Goal: Task Accomplishment & Management: Use online tool/utility

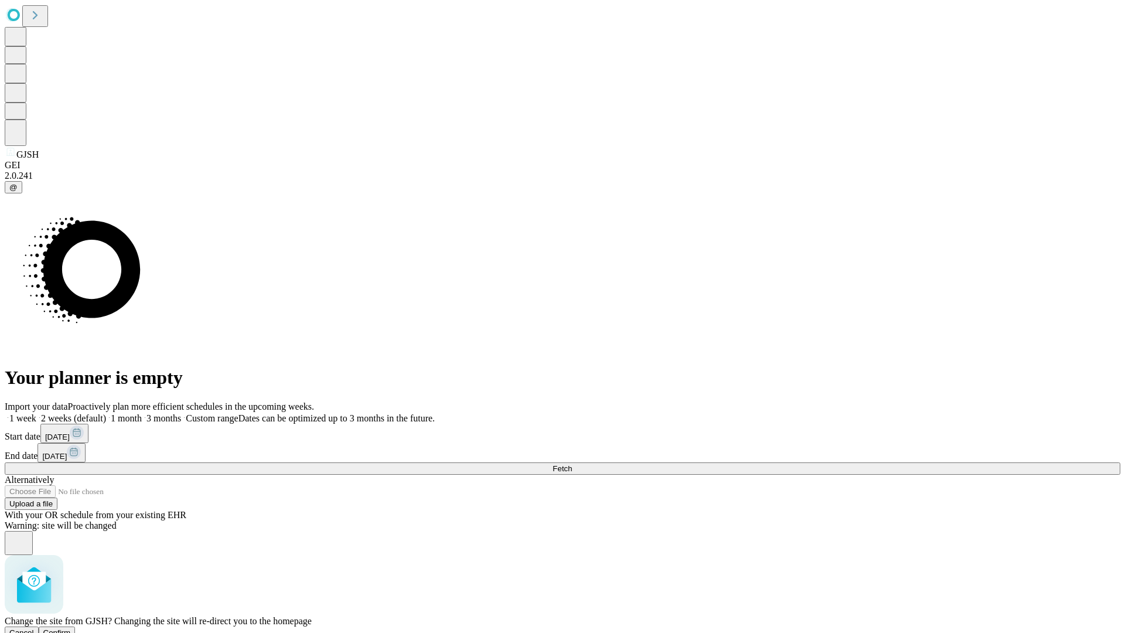
click at [71, 628] on span "Confirm" at bounding box center [57, 632] width 28 height 9
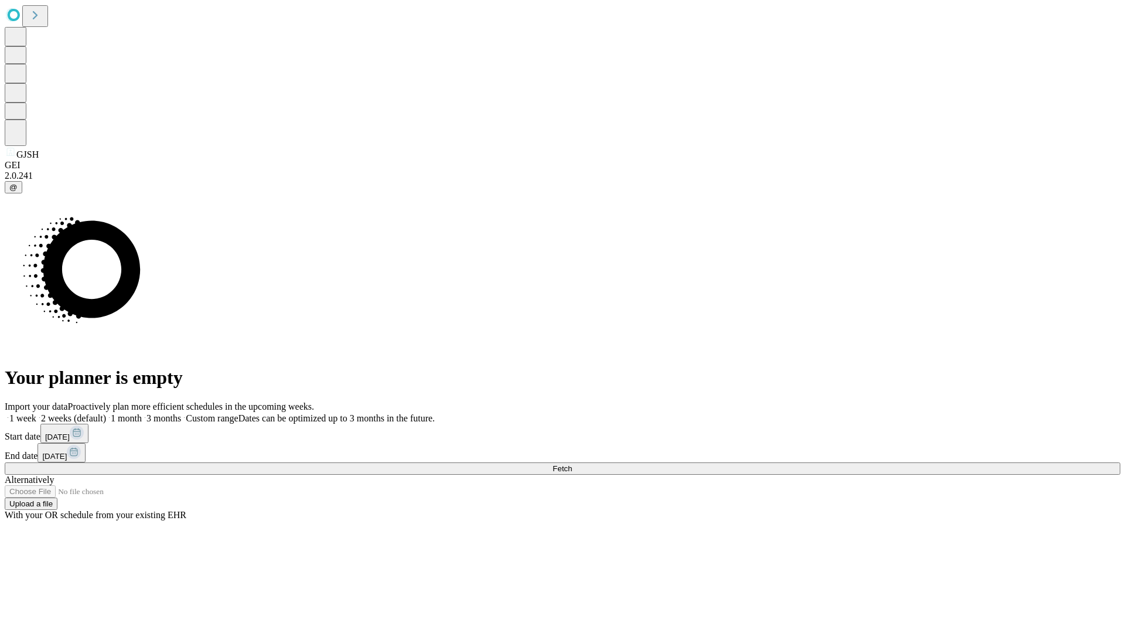
click at [106, 413] on label "2 weeks (default)" at bounding box center [71, 418] width 70 height 10
click at [572, 464] on span "Fetch" at bounding box center [562, 468] width 19 height 9
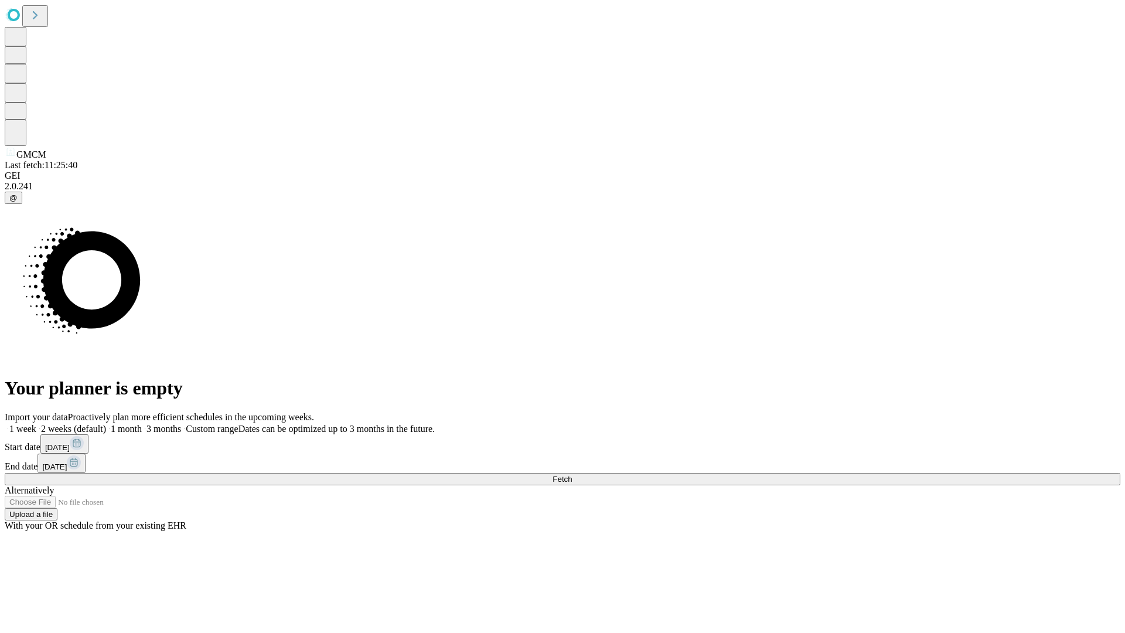
click at [572, 475] on span "Fetch" at bounding box center [562, 479] width 19 height 9
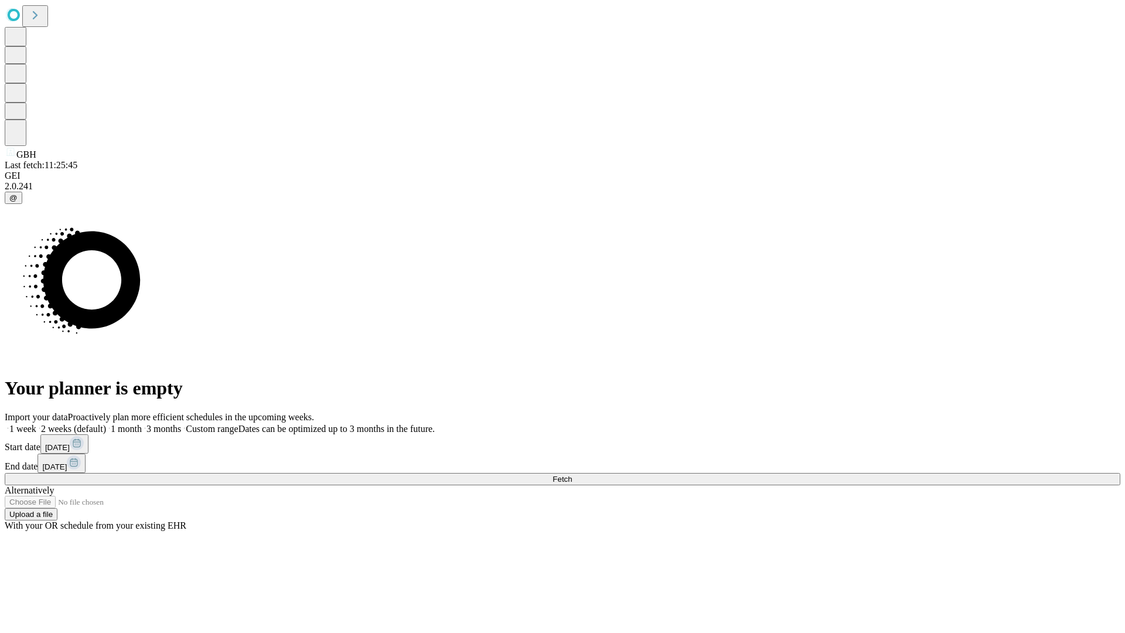
click at [106, 424] on label "2 weeks (default)" at bounding box center [71, 429] width 70 height 10
click at [572, 475] on span "Fetch" at bounding box center [562, 479] width 19 height 9
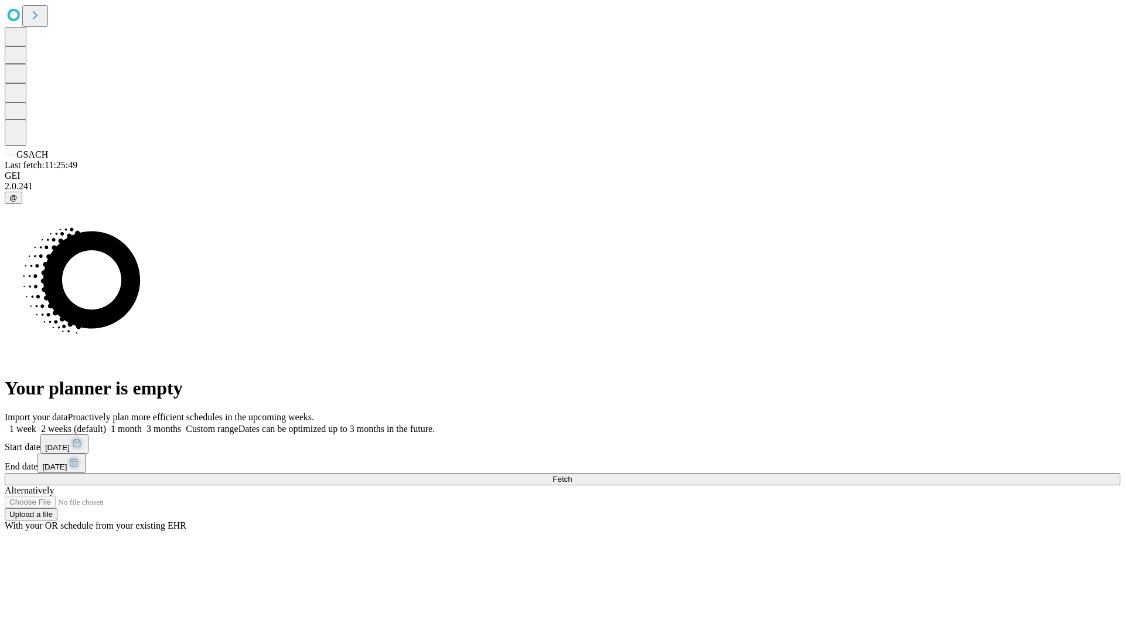
click at [106, 424] on label "2 weeks (default)" at bounding box center [71, 429] width 70 height 10
click at [572, 475] on span "Fetch" at bounding box center [562, 479] width 19 height 9
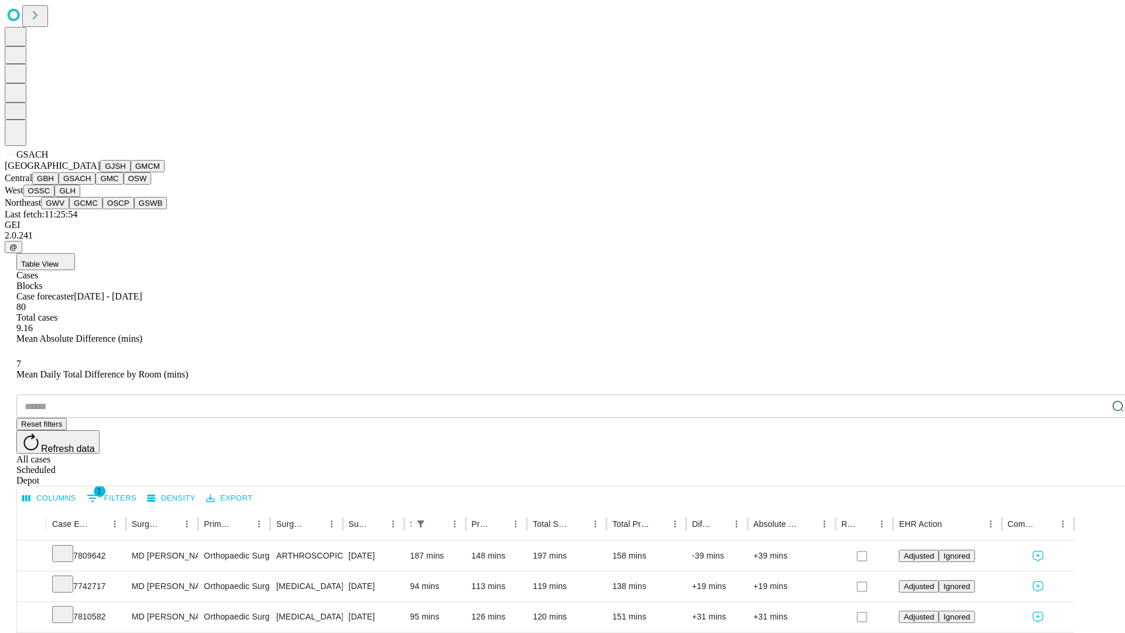
click at [96, 185] on button "GMC" at bounding box center [110, 178] width 28 height 12
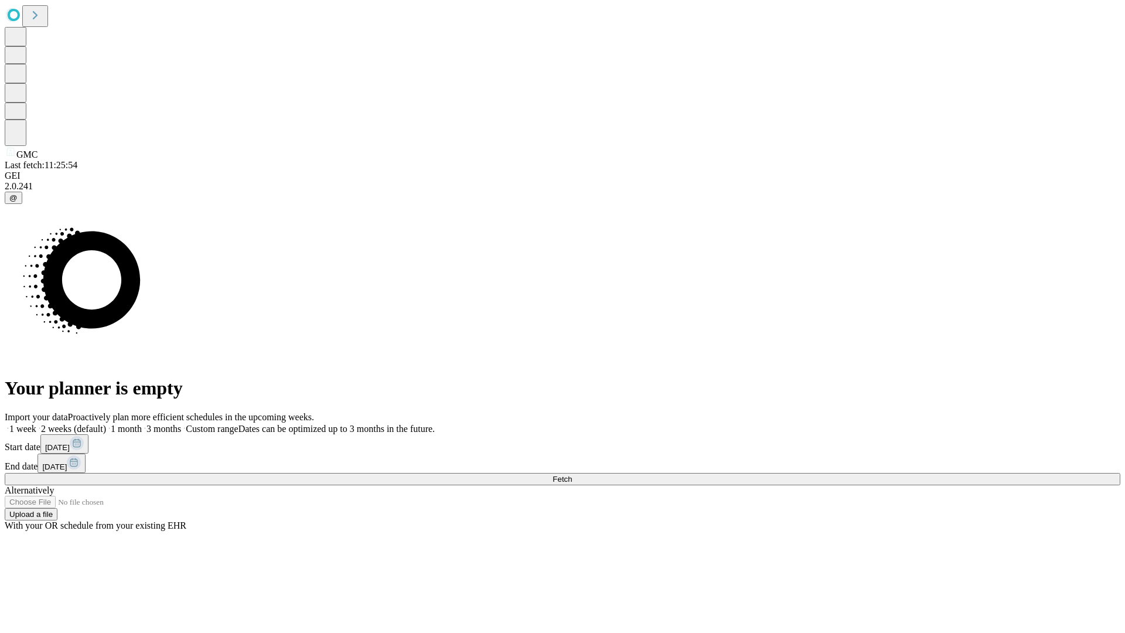
click at [106, 424] on label "2 weeks (default)" at bounding box center [71, 429] width 70 height 10
click at [572, 475] on span "Fetch" at bounding box center [562, 479] width 19 height 9
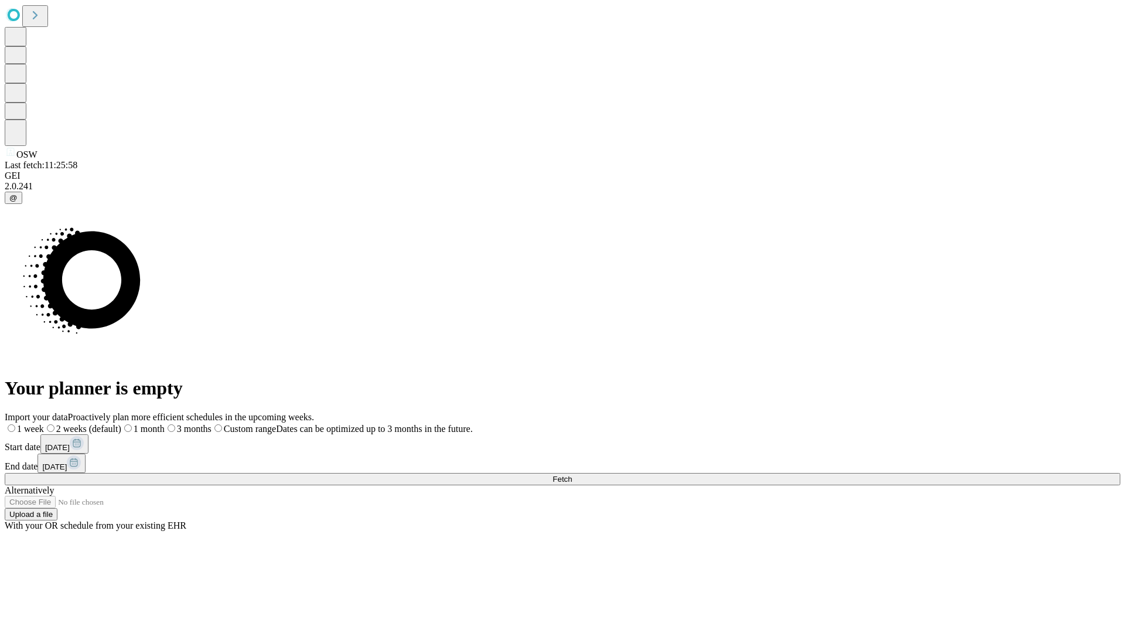
click at [121, 424] on label "2 weeks (default)" at bounding box center [82, 429] width 77 height 10
click at [572, 475] on span "Fetch" at bounding box center [562, 479] width 19 height 9
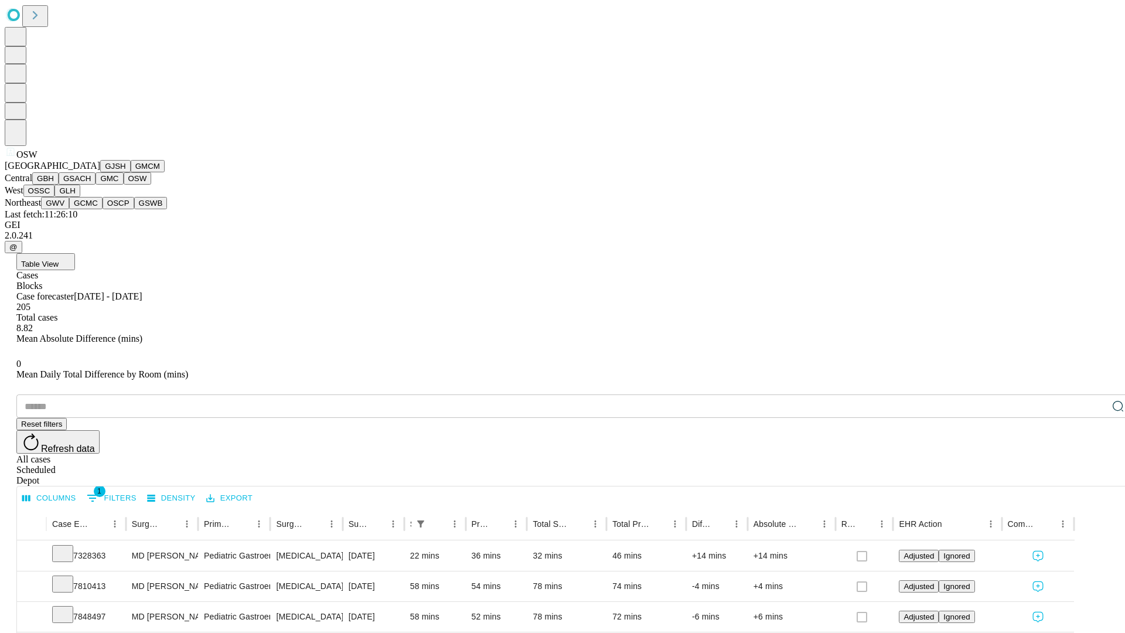
click at [55, 197] on button "OSSC" at bounding box center [39, 191] width 32 height 12
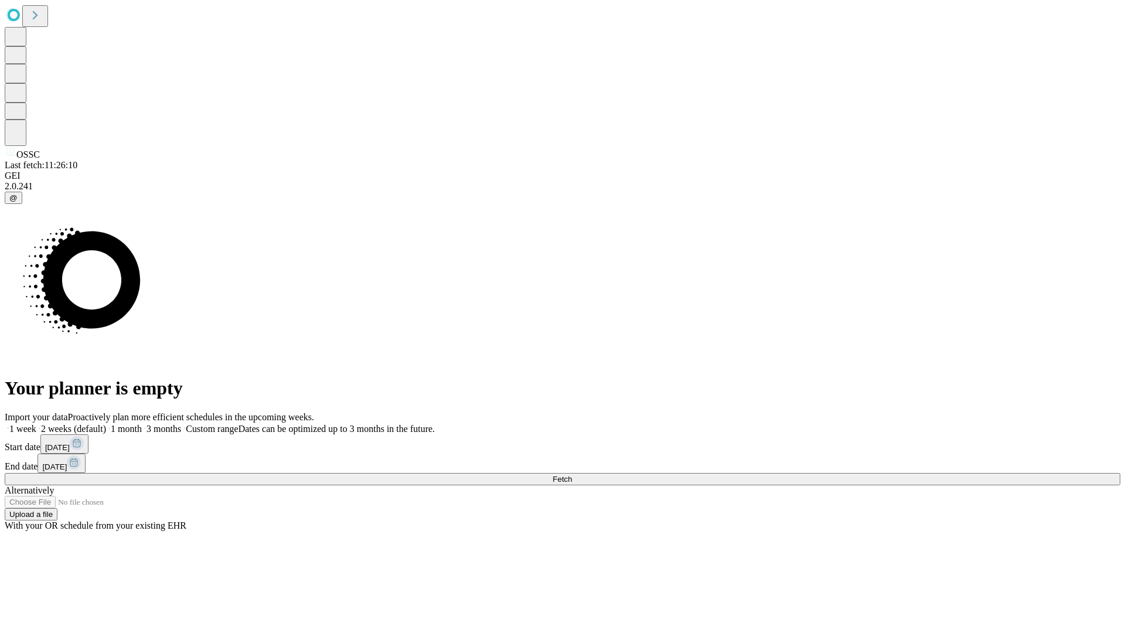
click at [106, 424] on label "2 weeks (default)" at bounding box center [71, 429] width 70 height 10
click at [572, 475] on span "Fetch" at bounding box center [562, 479] width 19 height 9
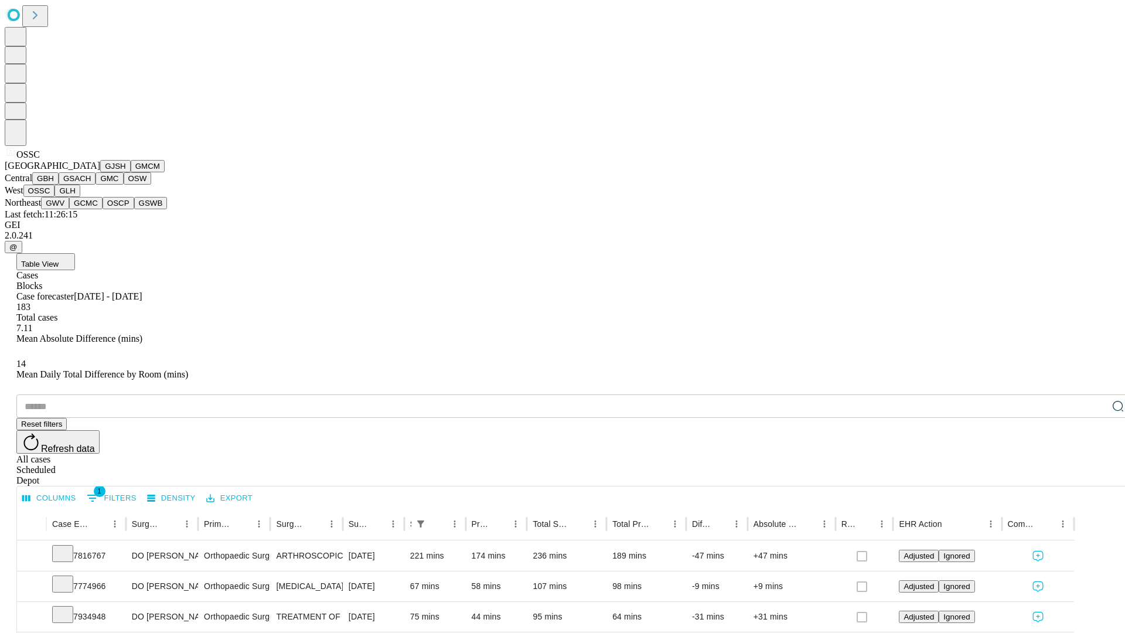
click at [80, 197] on button "GLH" at bounding box center [67, 191] width 25 height 12
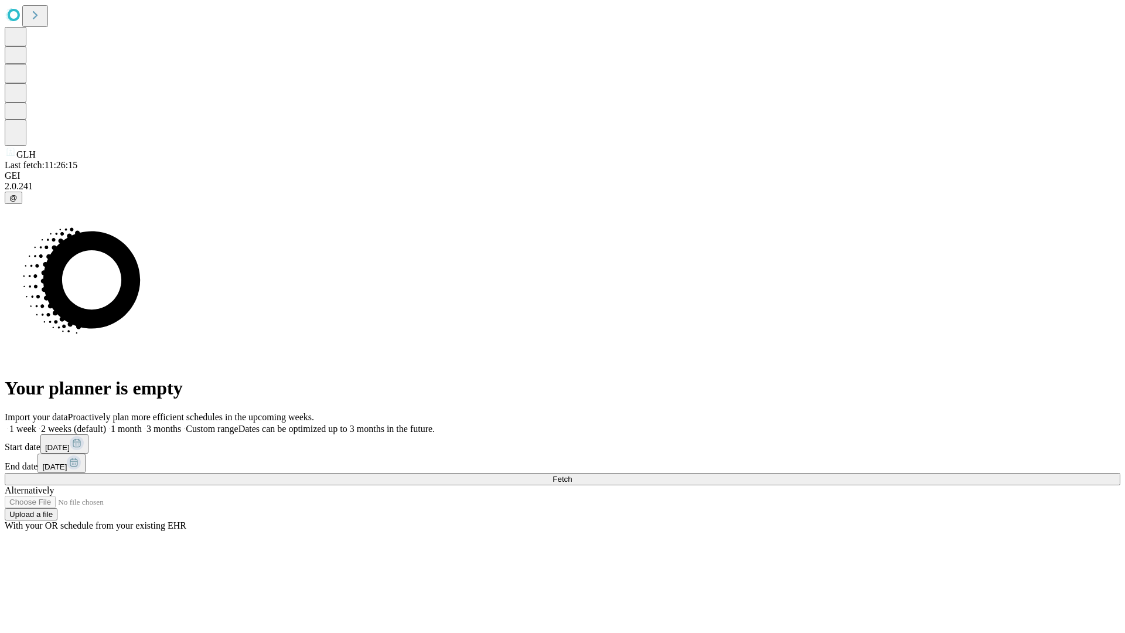
click at [106, 424] on label "2 weeks (default)" at bounding box center [71, 429] width 70 height 10
click at [572, 475] on span "Fetch" at bounding box center [562, 479] width 19 height 9
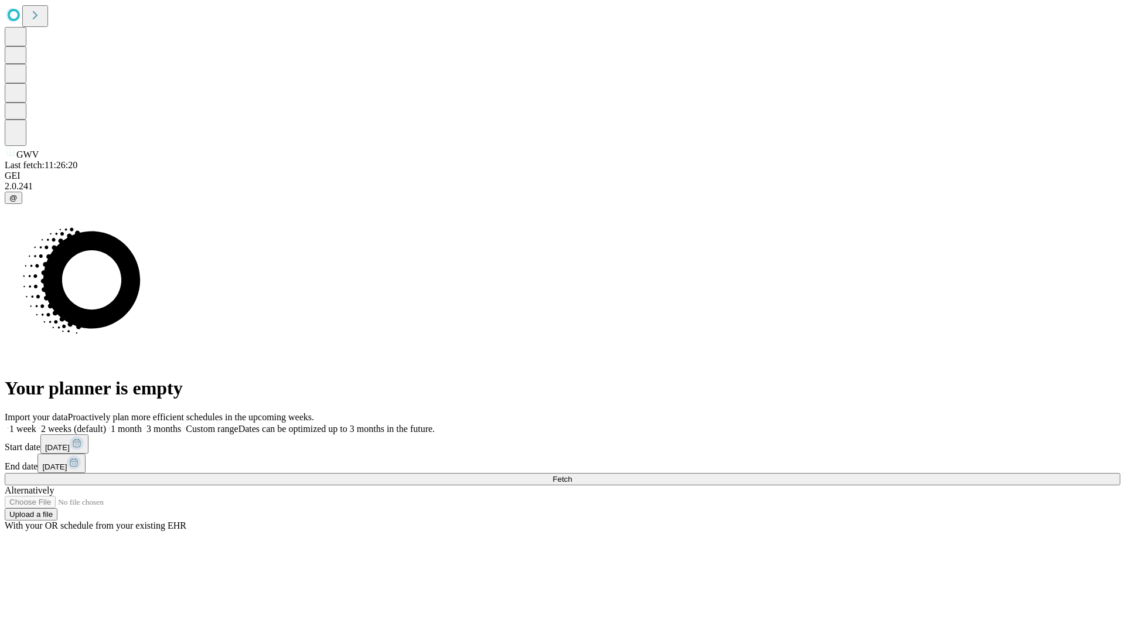
click at [106, 424] on label "2 weeks (default)" at bounding box center [71, 429] width 70 height 10
click at [572, 475] on span "Fetch" at bounding box center [562, 479] width 19 height 9
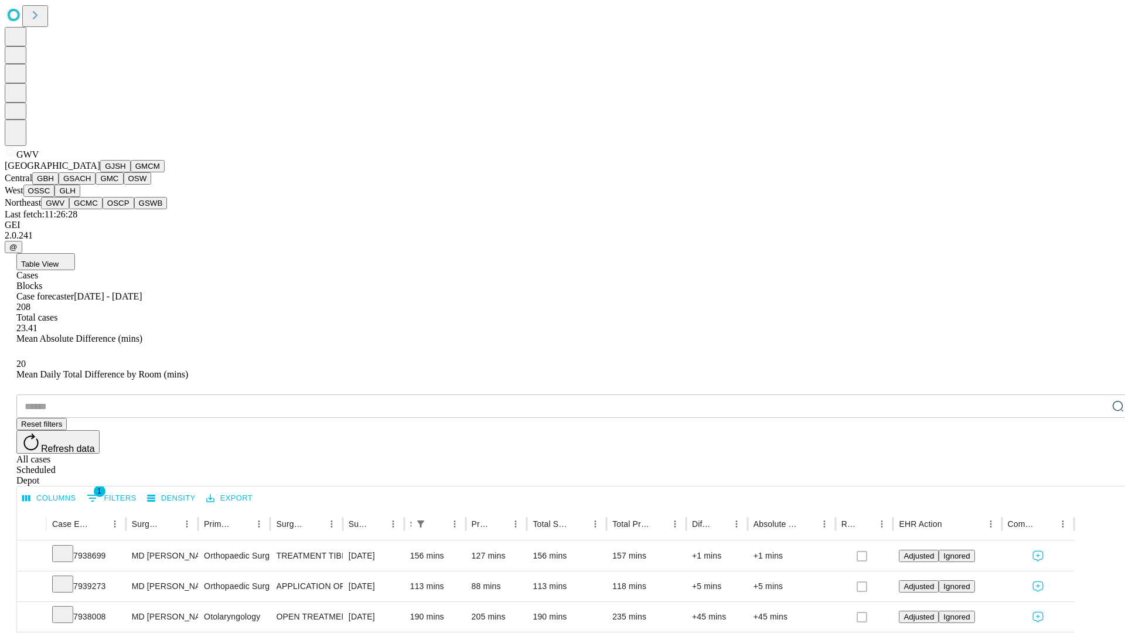
click at [91, 209] on button "GCMC" at bounding box center [85, 203] width 33 height 12
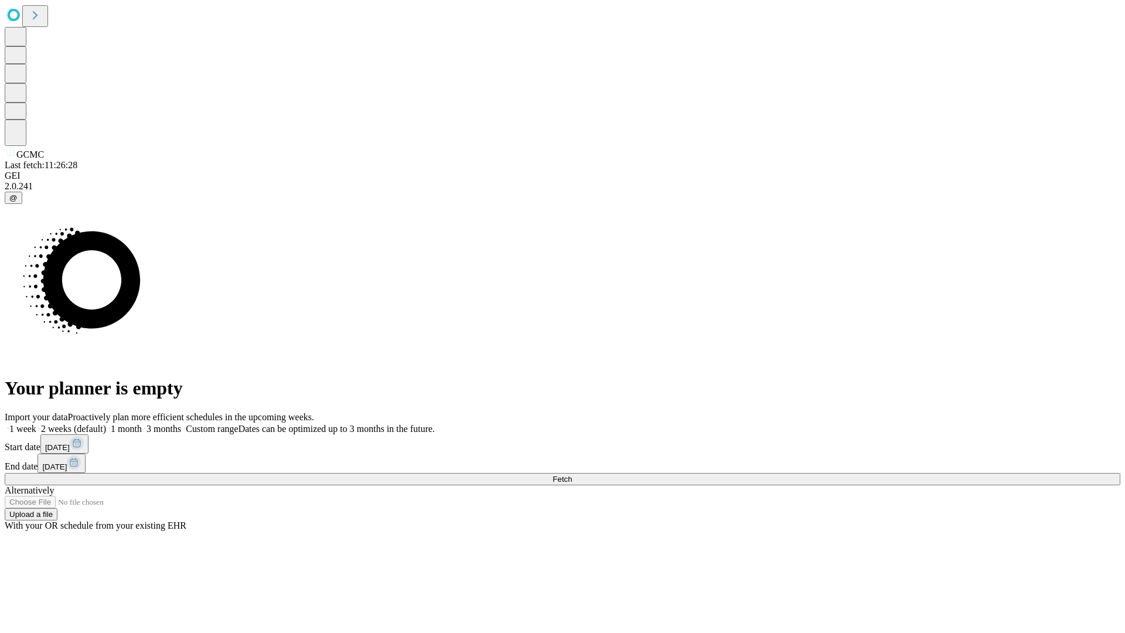
click at [106, 424] on label "2 weeks (default)" at bounding box center [71, 429] width 70 height 10
click at [572, 475] on span "Fetch" at bounding box center [562, 479] width 19 height 9
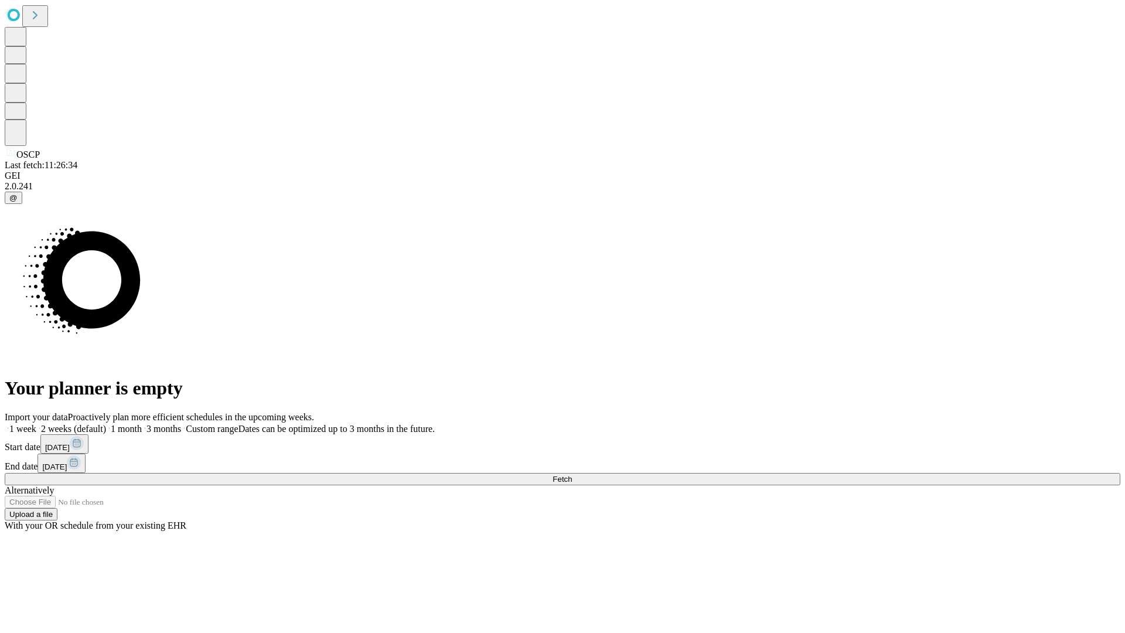
click at [106, 424] on label "2 weeks (default)" at bounding box center [71, 429] width 70 height 10
click at [572, 475] on span "Fetch" at bounding box center [562, 479] width 19 height 9
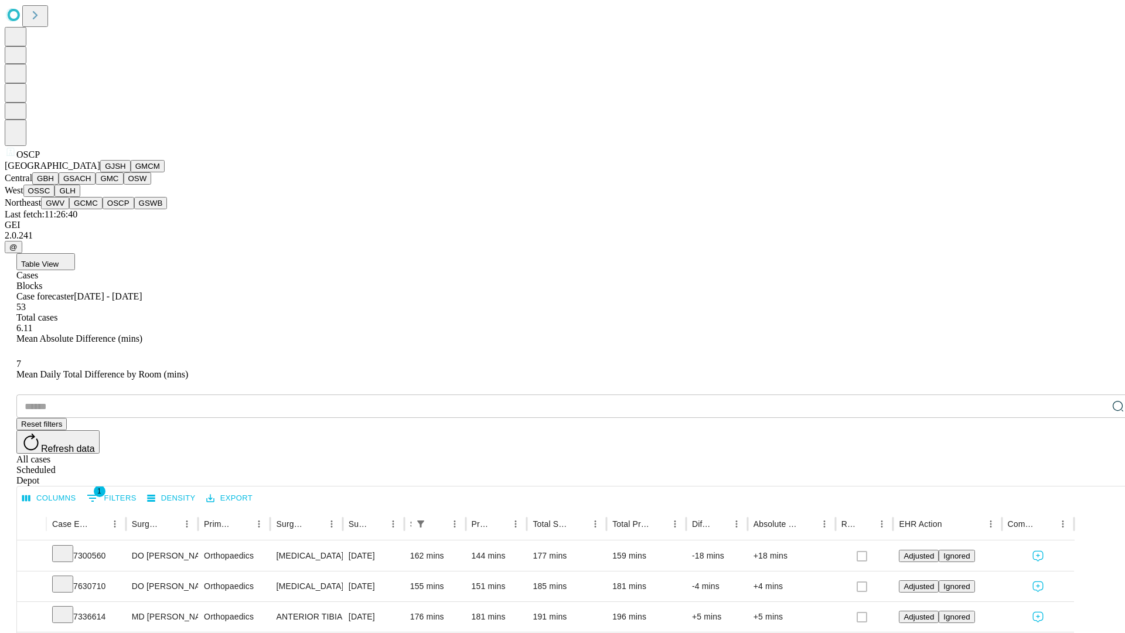
click at [134, 209] on button "GSWB" at bounding box center [150, 203] width 33 height 12
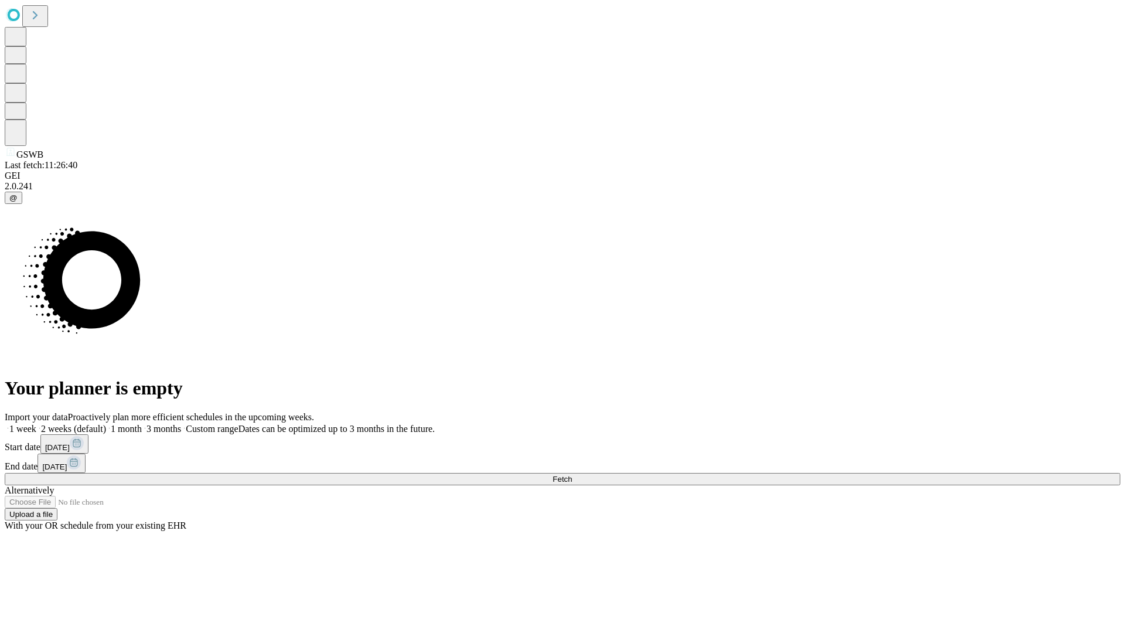
click at [106, 424] on label "2 weeks (default)" at bounding box center [71, 429] width 70 height 10
click at [572, 475] on span "Fetch" at bounding box center [562, 479] width 19 height 9
